Goal: Navigation & Orientation: Find specific page/section

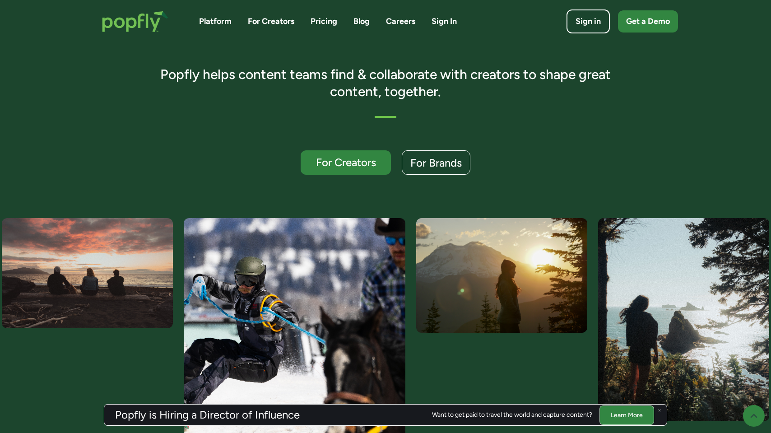
scroll to position [170, 0]
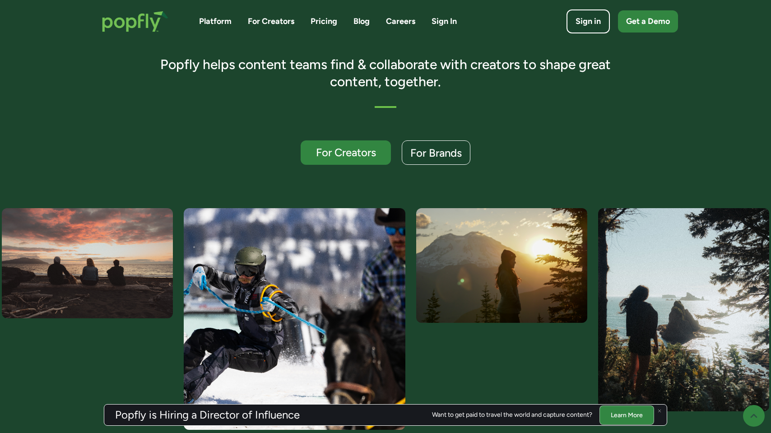
click at [271, 25] on link "For Creators" at bounding box center [271, 21] width 47 height 11
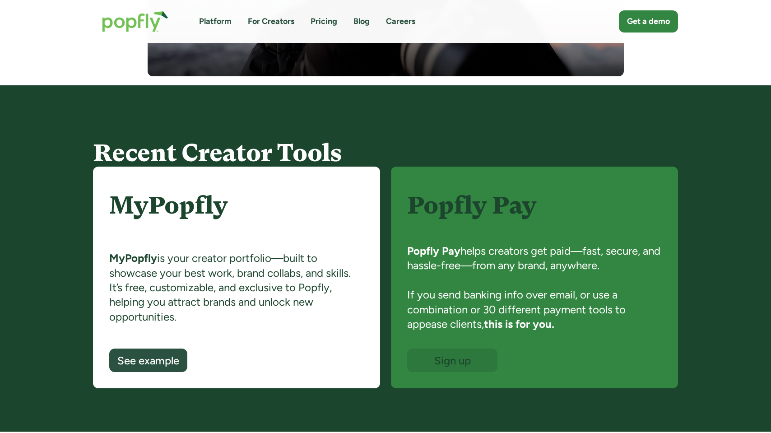
scroll to position [394, 0]
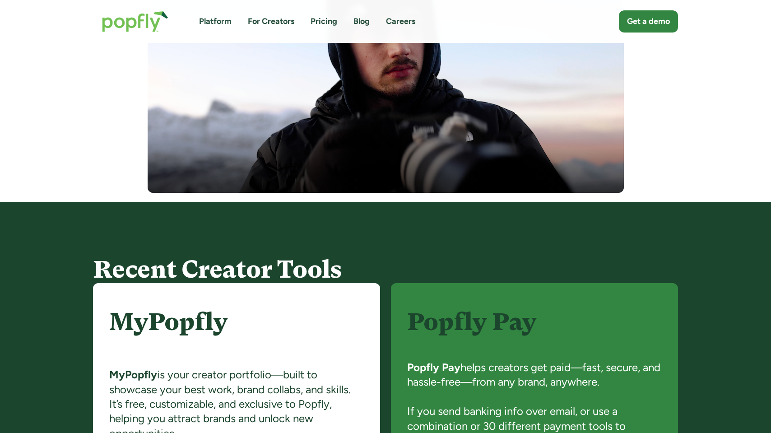
click at [134, 21] on img "home" at bounding box center [135, 21] width 84 height 39
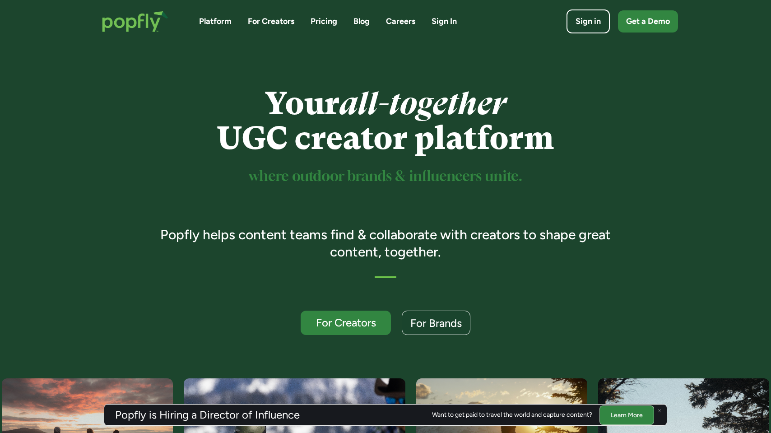
click at [278, 23] on link "For Creators" at bounding box center [271, 21] width 47 height 11
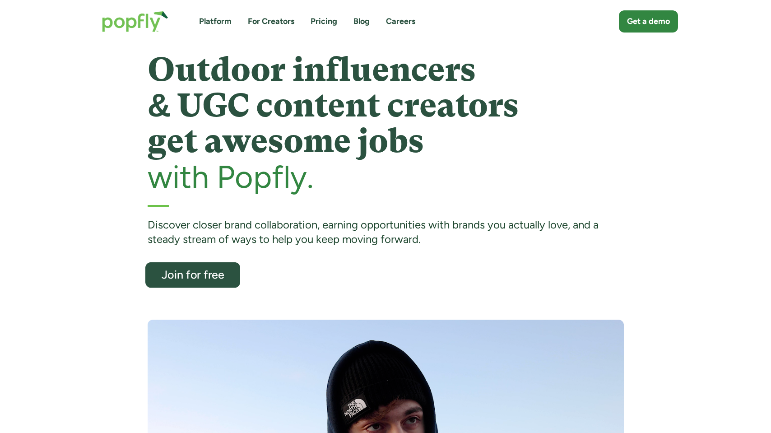
click at [219, 269] on div "Join for free" at bounding box center [193, 275] width 78 height 12
